Goal: Find specific page/section: Find specific page/section

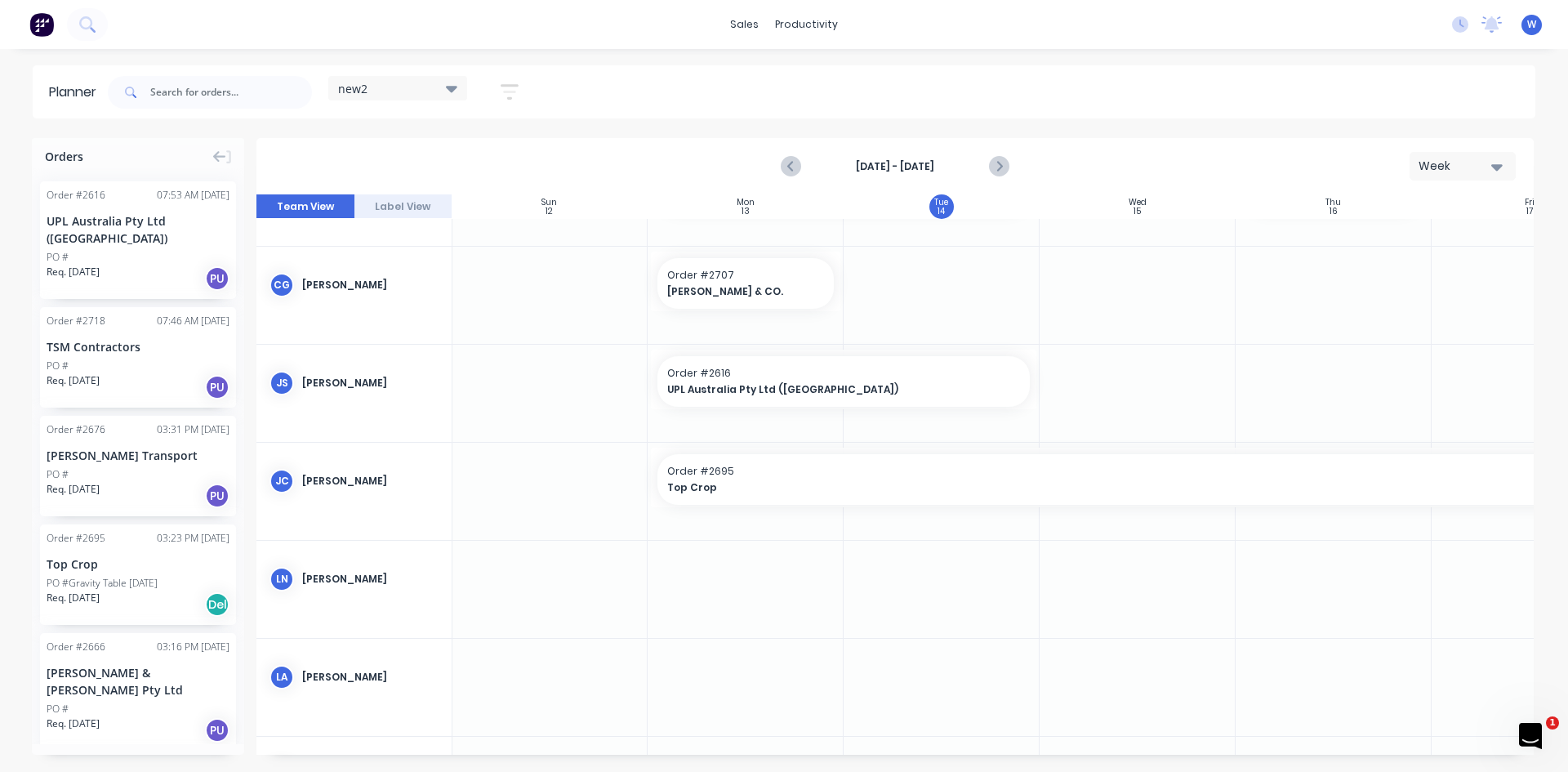
scroll to position [0, 1]
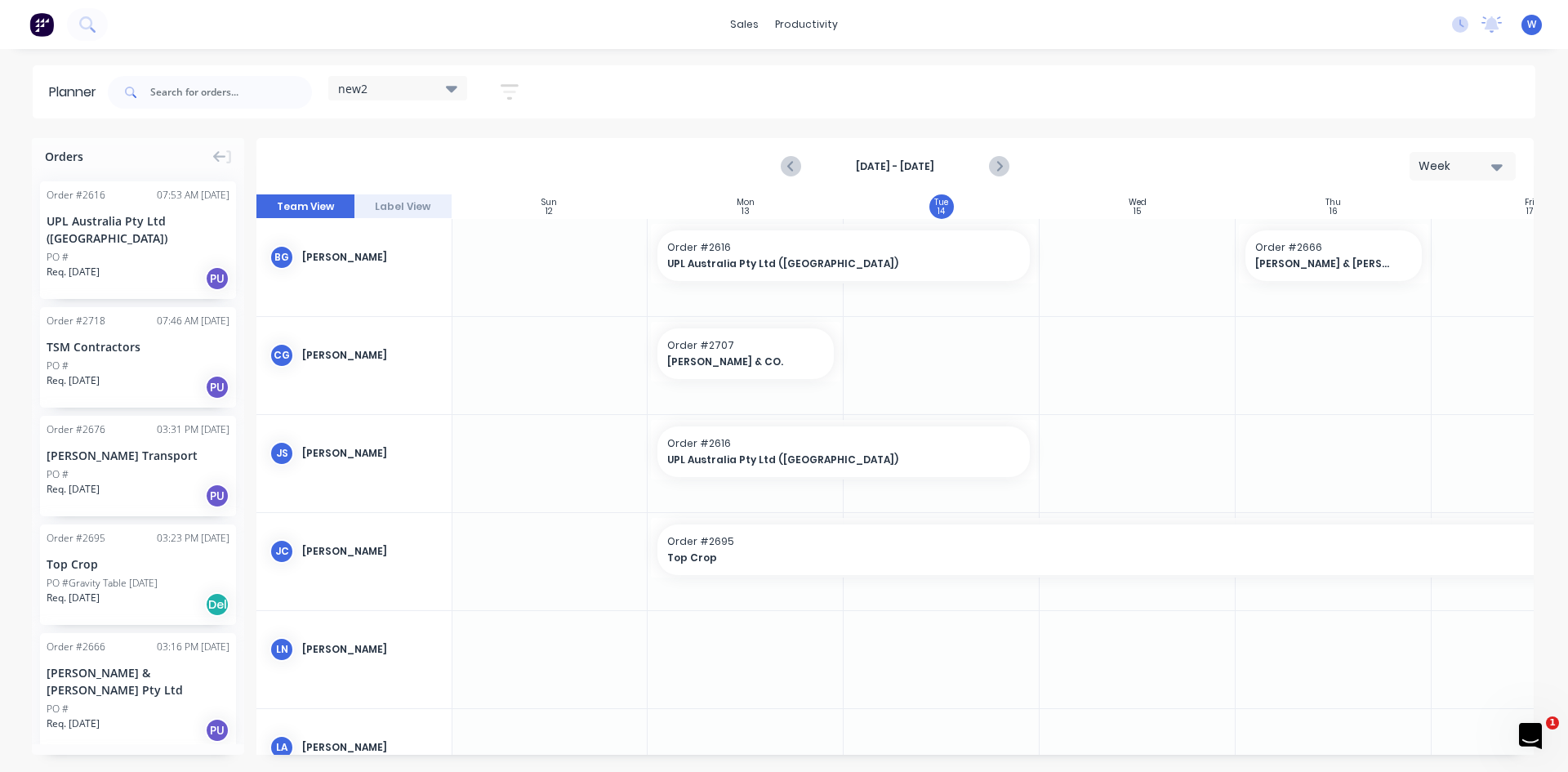
click at [352, 248] on div "[PERSON_NAME]" at bounding box center [354, 257] width 195 height 77
click at [427, 269] on div "[PERSON_NAME]" at bounding box center [354, 257] width 195 height 77
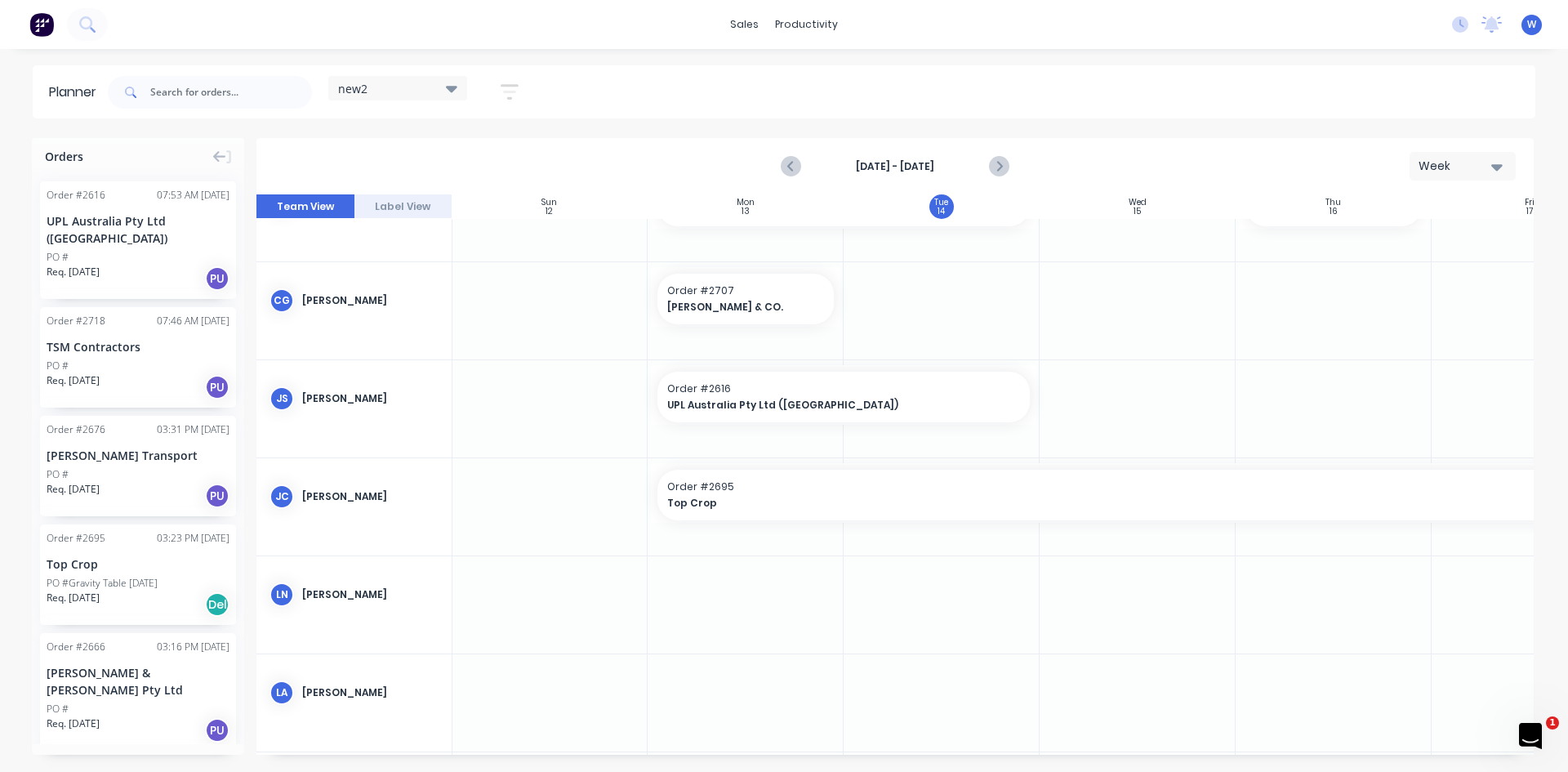
scroll to position [81, 1]
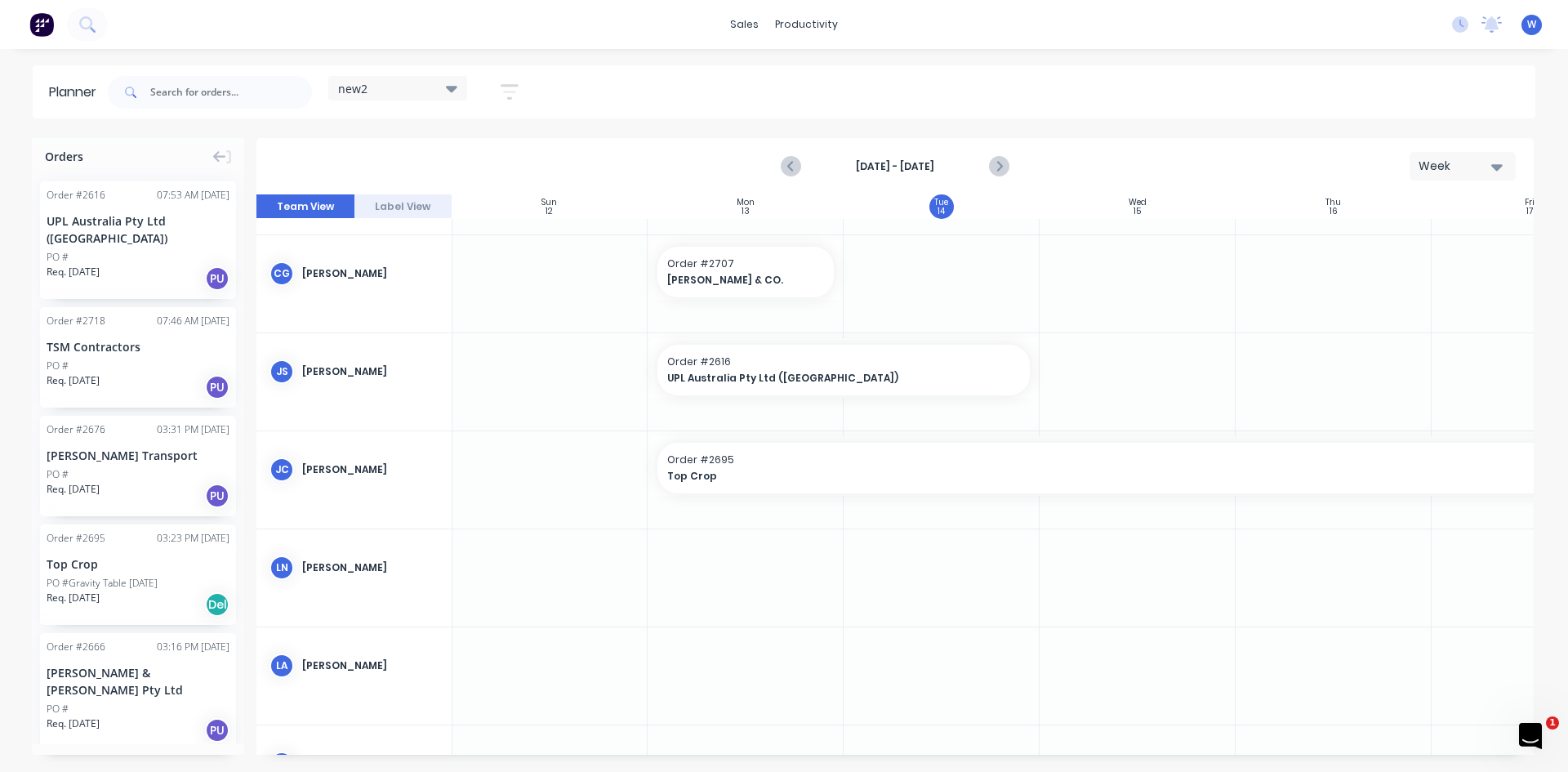
click at [149, 250] on div "PO #" at bounding box center [138, 257] width 183 height 15
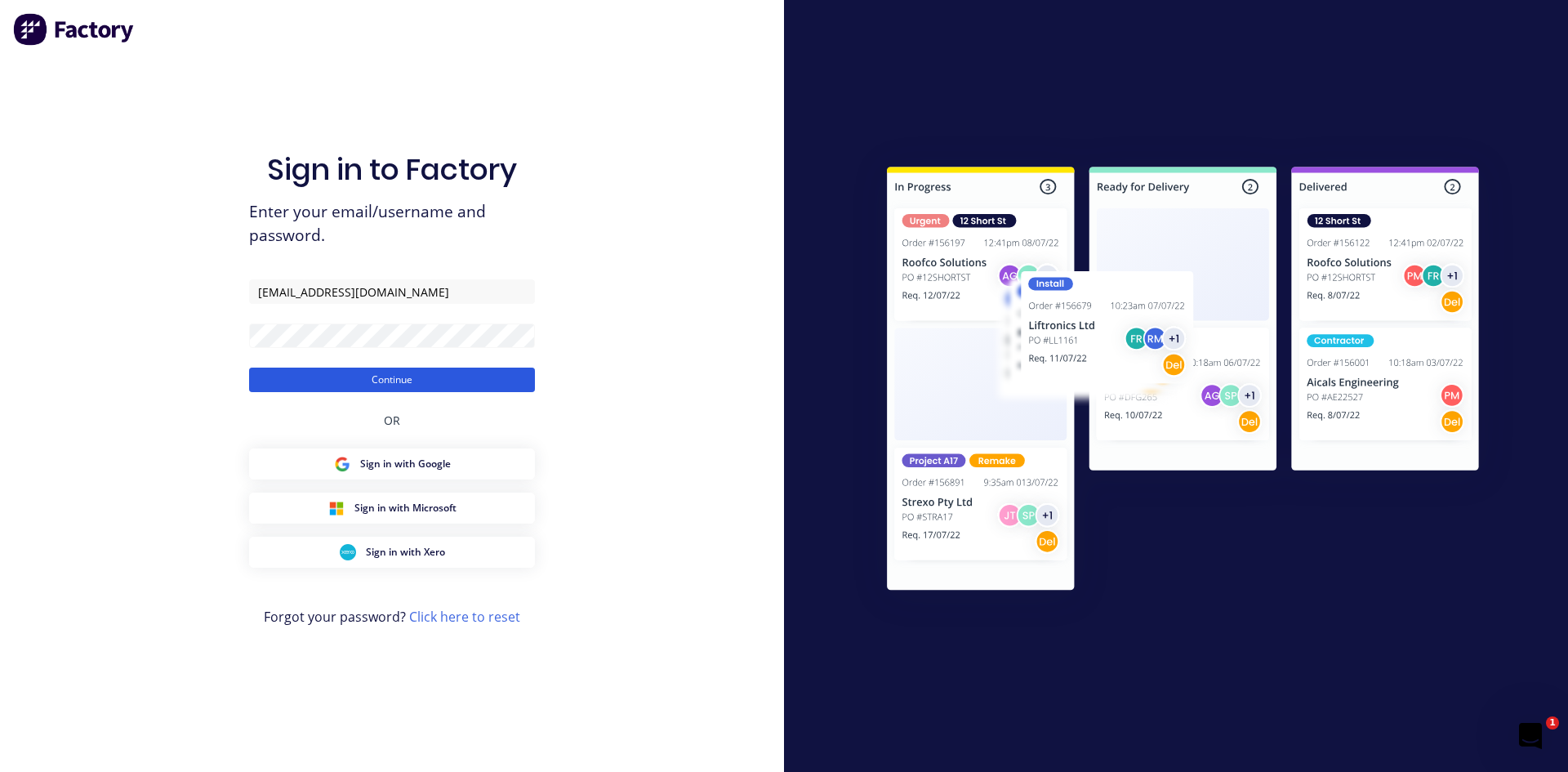
click at [413, 377] on button "Continue" at bounding box center [392, 380] width 286 height 25
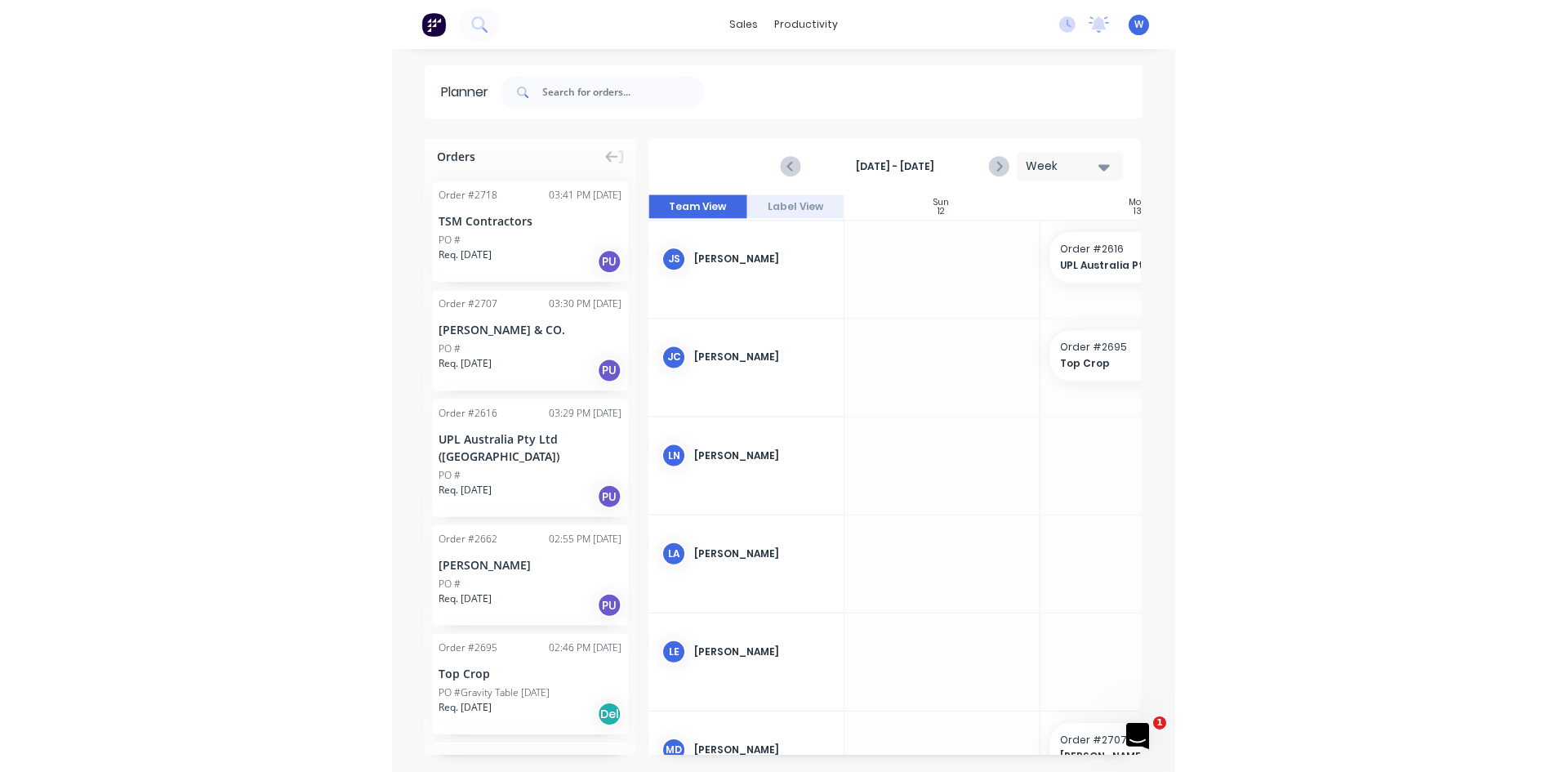
scroll to position [245, 1]
